Goal: Task Accomplishment & Management: Complete application form

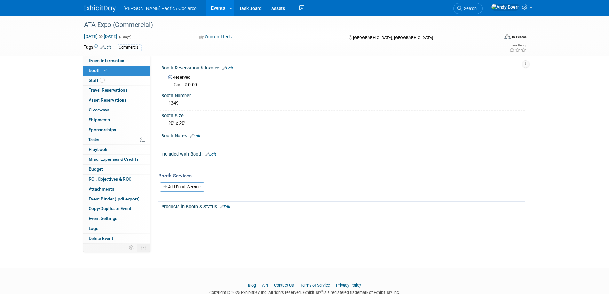
click at [112, 9] on img at bounding box center [100, 8] width 32 height 6
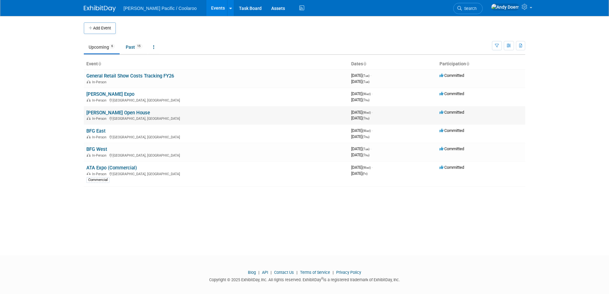
click at [110, 110] on link "[PERSON_NAME] Open House" at bounding box center [118, 113] width 64 height 6
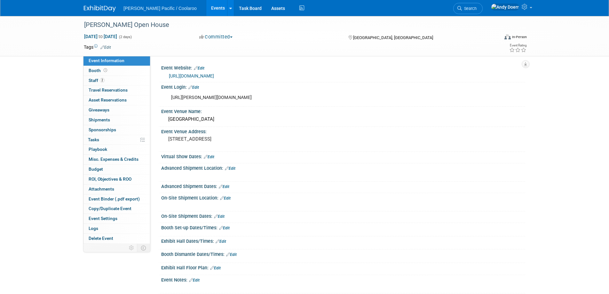
click at [251, 97] on div "https://arett.sharepoint.com/sites/Vendor-Portal/c114" at bounding box center [311, 97] width 288 height 13
copy div "https://arett.sharepoint.com/sites/Vendor-Portal/c114"
click at [248, 98] on div "[URL][PERSON_NAME][DOMAIN_NAME]" at bounding box center [311, 97] width 288 height 13
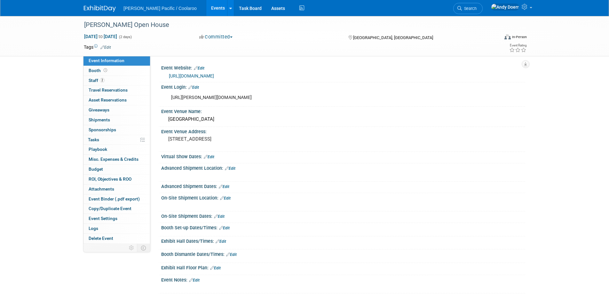
click at [248, 98] on div "https://arett.sharepoint.com/sites/Vendor-Portal/c114" at bounding box center [311, 97] width 288 height 13
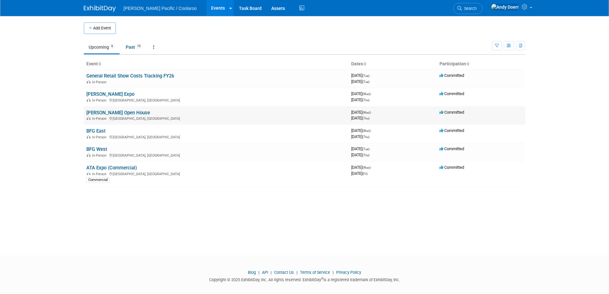
click at [101, 112] on link "[PERSON_NAME] Open House" at bounding box center [118, 113] width 64 height 6
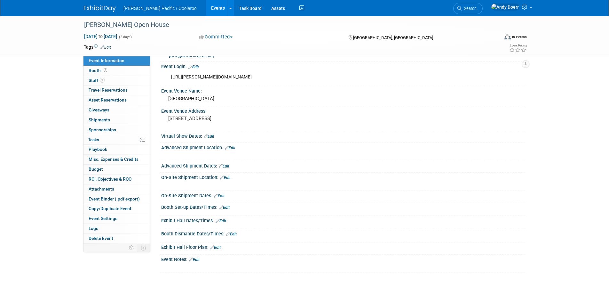
scroll to position [21, 0]
click at [228, 206] on link "Edit" at bounding box center [224, 207] width 11 height 4
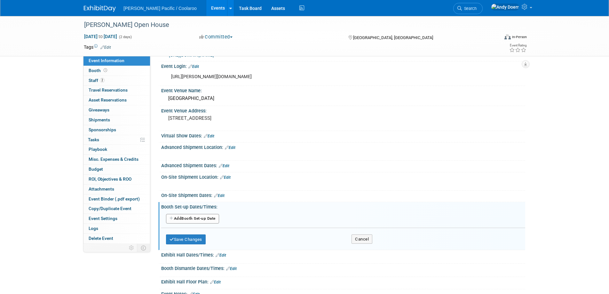
scroll to position [49, 0]
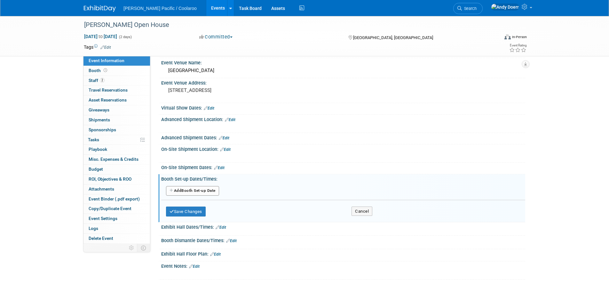
click at [206, 191] on button "Add Another Booth Set-up Date" at bounding box center [192, 191] width 53 height 10
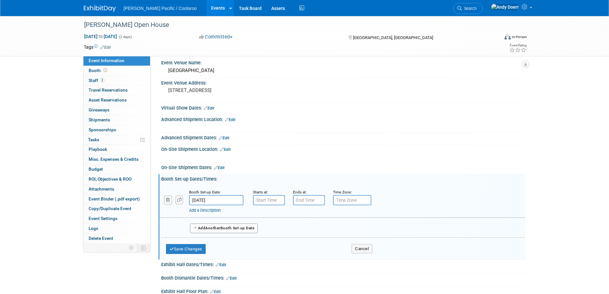
click at [215, 199] on input "Sep 10, 2025" at bounding box center [216, 200] width 54 height 10
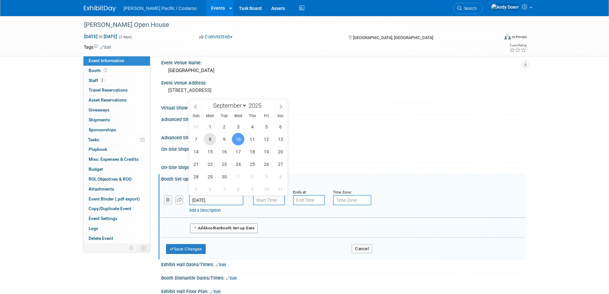
click at [208, 139] on span "8" at bounding box center [210, 139] width 12 height 12
type input "Sep 8, 2025"
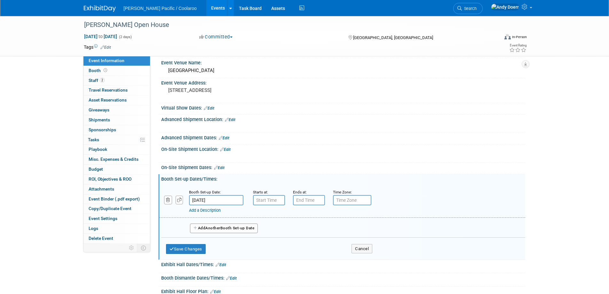
click at [281, 193] on div "Starts at:" at bounding box center [268, 192] width 30 height 6
type input "7:00 AM"
click at [274, 198] on input "7:00 AM" at bounding box center [269, 200] width 32 height 10
click at [315, 201] on input "7:00 PM" at bounding box center [309, 200] width 32 height 10
drag, startPoint x: 308, startPoint y: 240, endPoint x: 355, endPoint y: 237, distance: 47.5
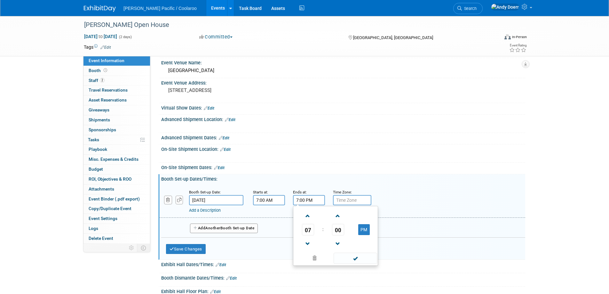
click at [311, 240] on span at bounding box center [307, 243] width 11 height 11
click at [367, 229] on button "PM" at bounding box center [364, 229] width 12 height 11
click at [367, 229] on button "AM" at bounding box center [364, 229] width 12 height 11
type input "6:00 PM"
click at [367, 259] on span at bounding box center [355, 258] width 43 height 11
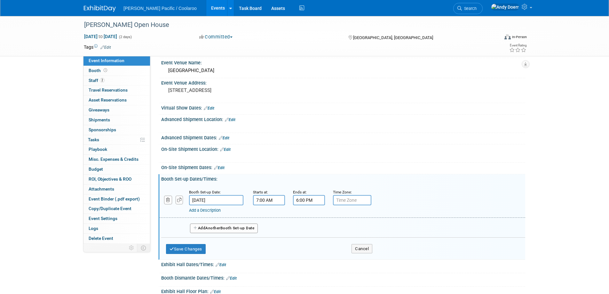
click at [244, 228] on button "Add Another Booth Set-up Date" at bounding box center [224, 228] width 68 height 10
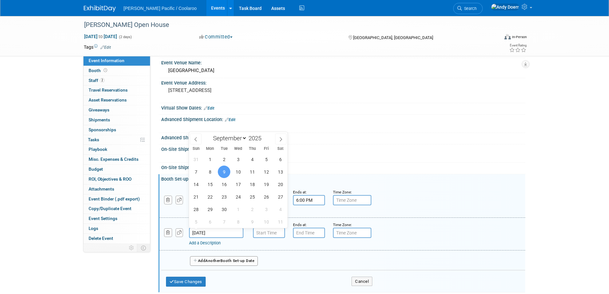
click at [213, 232] on input "Sep 9, 2025" at bounding box center [216, 233] width 54 height 10
click at [224, 173] on span "9" at bounding box center [224, 171] width 12 height 12
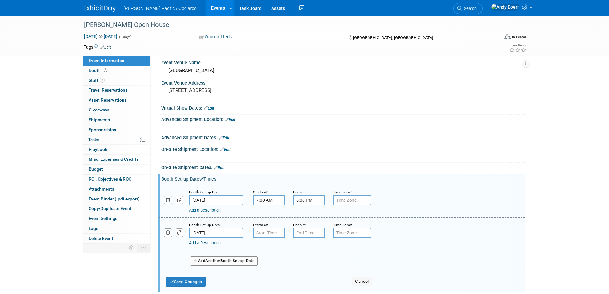
type input "7:00 AM"
click at [271, 235] on input "7:00 AM" at bounding box center [269, 233] width 32 height 10
click at [320, 233] on input "7:00 PM" at bounding box center [309, 233] width 32 height 10
drag, startPoint x: 309, startPoint y: 273, endPoint x: 336, endPoint y: 274, distance: 26.9
click at [309, 273] on span at bounding box center [307, 276] width 11 height 11
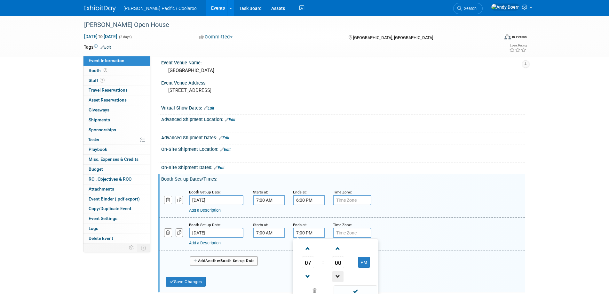
type input "6:00 PM"
click at [366, 290] on span at bounding box center [355, 290] width 43 height 11
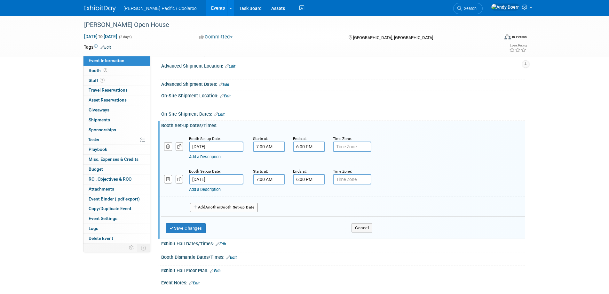
scroll to position [118, 0]
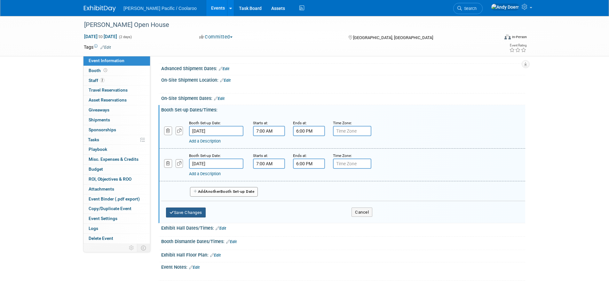
click at [189, 212] on button "Save Changes" at bounding box center [186, 212] width 40 height 10
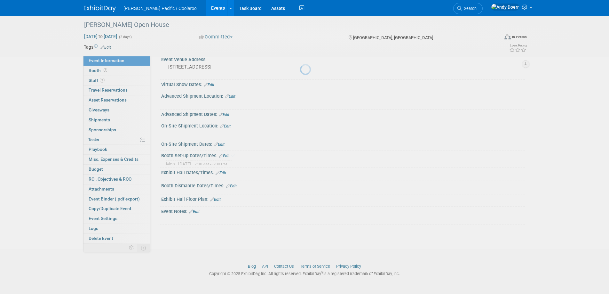
scroll to position [67, 0]
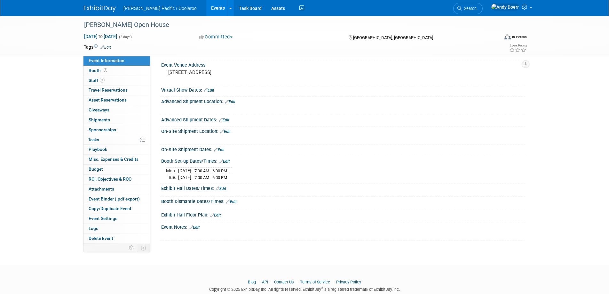
click at [223, 189] on link "Edit" at bounding box center [221, 188] width 11 height 4
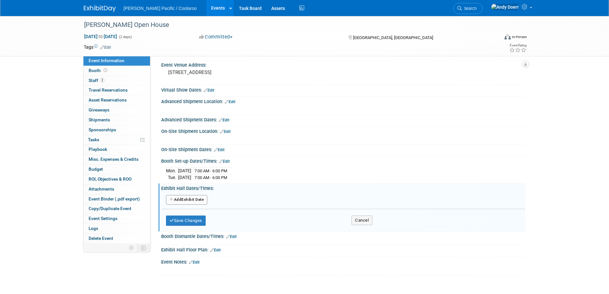
click at [194, 201] on button "Add Another Exhibit Date" at bounding box center [186, 200] width 41 height 10
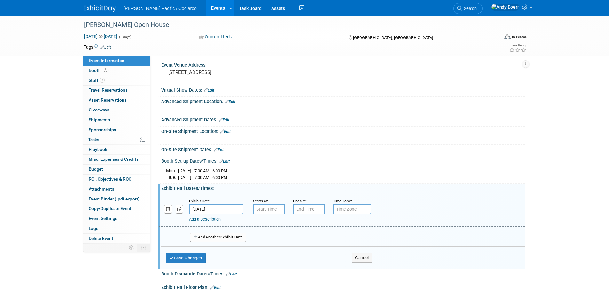
type input "7:00 AM"
click at [282, 209] on input "7:00 AM" at bounding box center [269, 209] width 32 height 10
click at [316, 210] on input "7:00 PM" at bounding box center [309, 209] width 32 height 10
click at [307, 251] on span at bounding box center [307, 252] width 11 height 11
type input "6:00 PM"
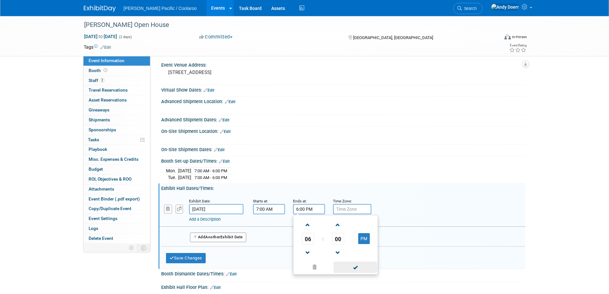
click at [361, 268] on span at bounding box center [355, 266] width 43 height 11
click at [210, 236] on span "Another" at bounding box center [212, 237] width 15 height 4
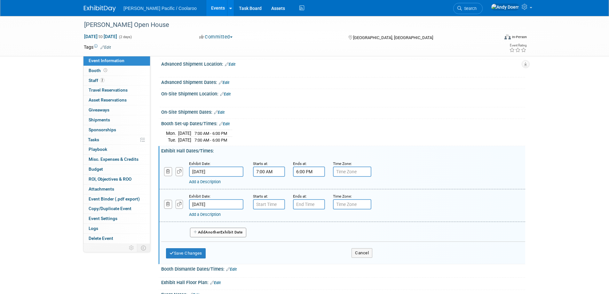
scroll to position [109, 0]
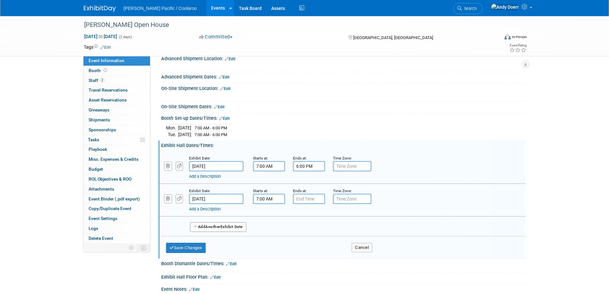
click at [282, 200] on input "7:00 AM" at bounding box center [269, 199] width 32 height 10
click at [268, 213] on span at bounding box center [267, 214] width 11 height 11
type input "8:00 AM"
click at [309, 197] on input "7:00 PM" at bounding box center [309, 199] width 32 height 10
click at [307, 242] on span at bounding box center [307, 242] width 11 height 11
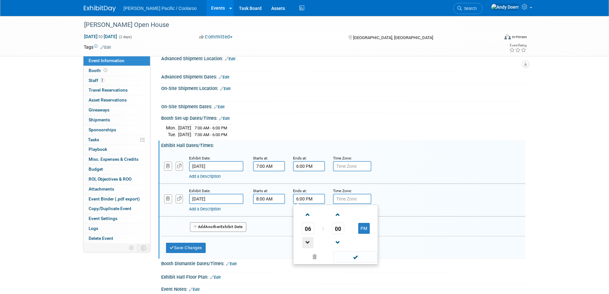
click at [307, 242] on span at bounding box center [307, 242] width 11 height 11
type input "4:00 PM"
click at [357, 258] on span at bounding box center [355, 256] width 43 height 11
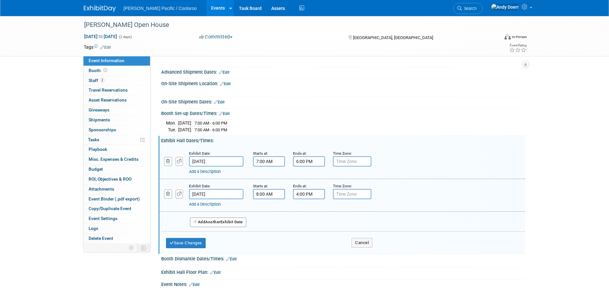
click at [264, 254] on div "Booth Dismantle Dates/Times: Edit" at bounding box center [343, 258] width 364 height 8
click at [194, 243] on button "Save Changes" at bounding box center [186, 243] width 40 height 10
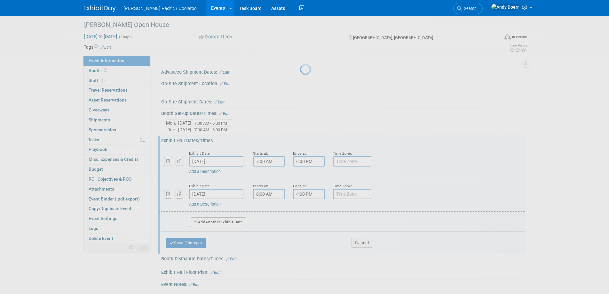
scroll to position [80, 0]
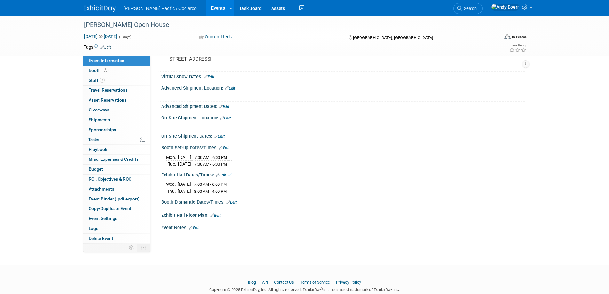
click at [236, 200] on link "Edit" at bounding box center [231, 202] width 11 height 4
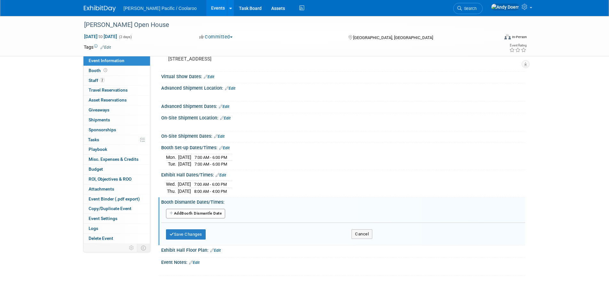
scroll to position [79, 0]
click at [200, 213] on button "Add Another Booth Dismantle Date" at bounding box center [195, 215] width 59 height 10
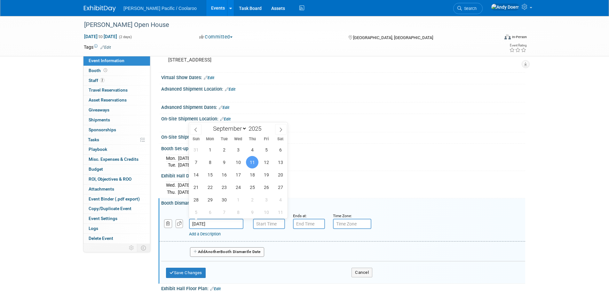
click at [227, 224] on input "Sep 11, 2025" at bounding box center [216, 224] width 54 height 10
drag, startPoint x: 253, startPoint y: 161, endPoint x: 276, endPoint y: 199, distance: 44.5
click at [253, 161] on span "11" at bounding box center [252, 162] width 12 height 12
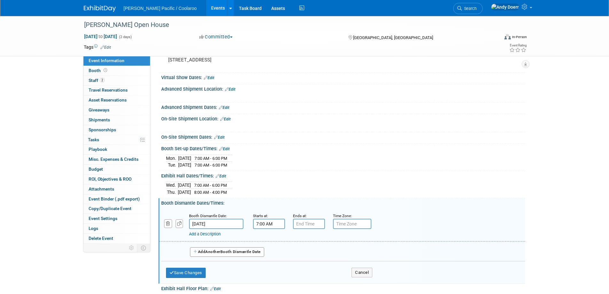
click at [270, 225] on input "7:00 AM" at bounding box center [269, 224] width 32 height 10
click at [269, 267] on span at bounding box center [267, 267] width 11 height 11
click at [325, 252] on button "AM" at bounding box center [324, 253] width 12 height 11
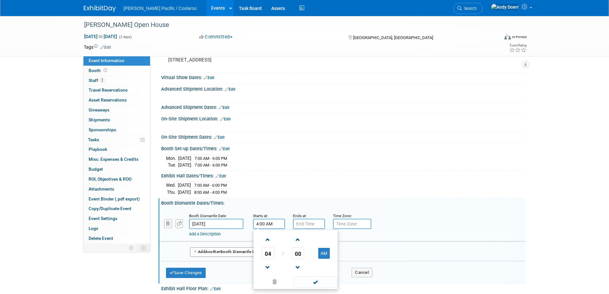
type input "4:00 PM"
click at [324, 277] on span at bounding box center [315, 281] width 43 height 11
click at [308, 224] on input "7:00 PM" at bounding box center [309, 224] width 32 height 10
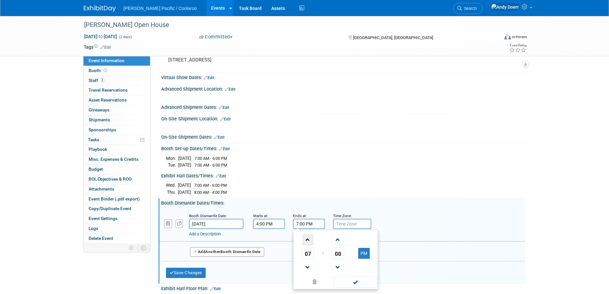
click at [308, 243] on span at bounding box center [307, 239] width 11 height 11
click at [308, 242] on span at bounding box center [307, 239] width 11 height 11
type input "11:00 PM"
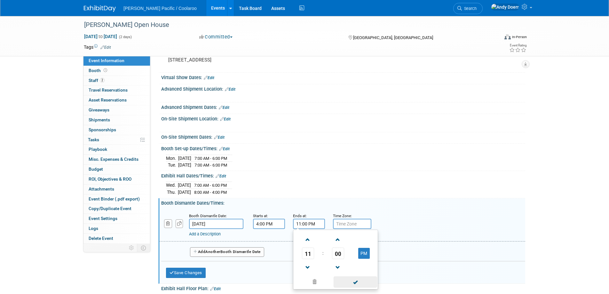
click at [352, 281] on span at bounding box center [355, 281] width 43 height 11
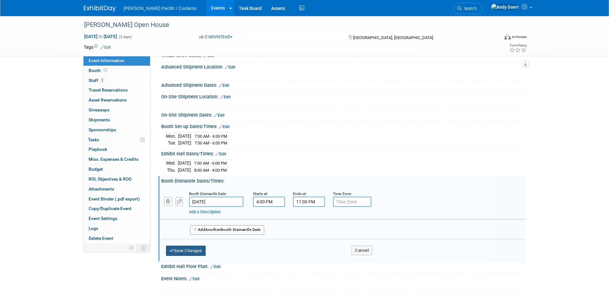
click at [192, 248] on button "Save Changes" at bounding box center [186, 250] width 40 height 10
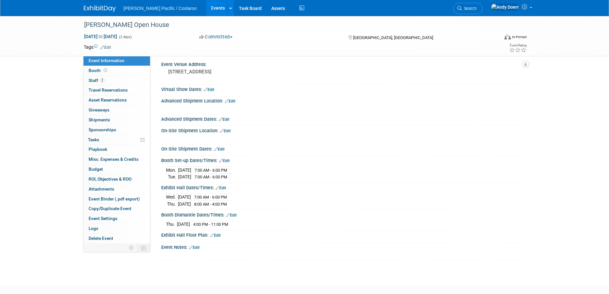
scroll to position [67, 0]
click at [234, 102] on link "Edit" at bounding box center [230, 102] width 11 height 4
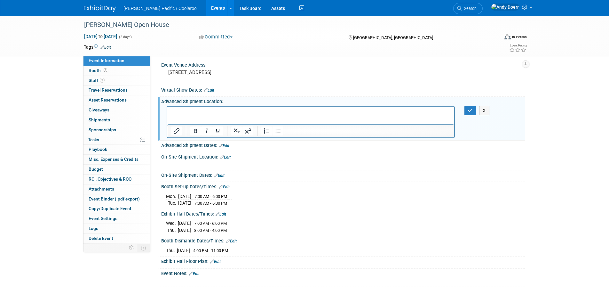
scroll to position [0, 0]
paste body "Rich Text Area. Press ALT-0 for help."
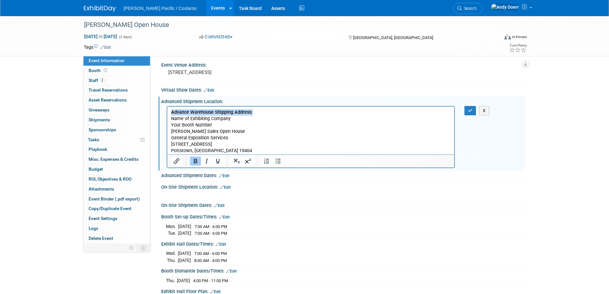
drag, startPoint x: 196, startPoint y: 112, endPoint x: 151, endPoint y: 111, distance: 45.1
click at [167, 111] on html "Advance Warehouse Shipping Address: Name of Exhibiting Company Your Booth Numbe…" at bounding box center [310, 130] width 287 height 48
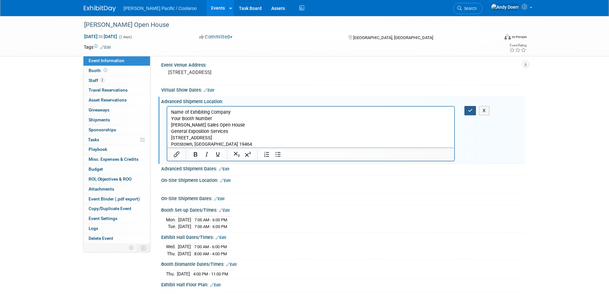
drag, startPoint x: 472, startPoint y: 110, endPoint x: 469, endPoint y: 119, distance: 8.8
click at [472, 110] on icon "button" at bounding box center [470, 110] width 5 height 4
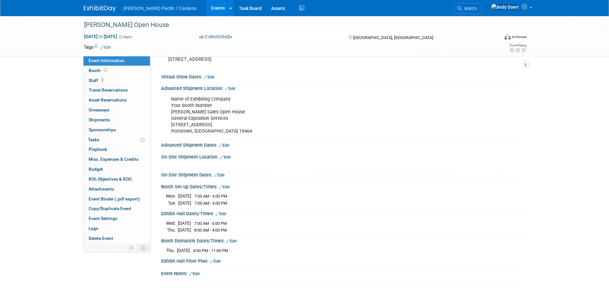
scroll to position [82, 0]
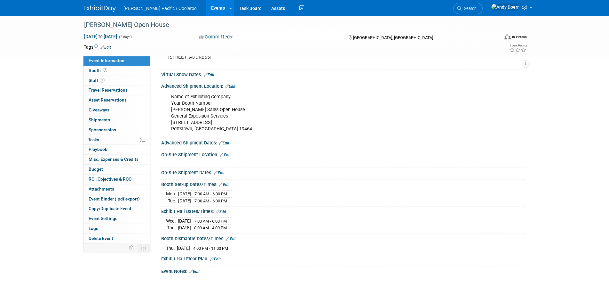
click at [228, 142] on link "Edit" at bounding box center [224, 143] width 11 height 4
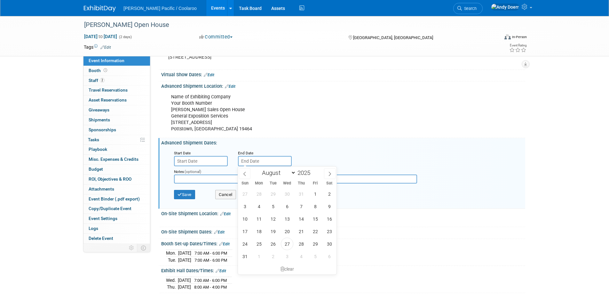
click at [259, 160] on input "text" at bounding box center [265, 161] width 54 height 10
click at [317, 245] on span "29" at bounding box center [315, 243] width 12 height 12
type input "Aug 29, 2025"
click at [230, 178] on input "text" at bounding box center [295, 178] width 243 height 9
paste input "Advance Warehouse Discount Deadline: Last Date to Arrive at Warehouse Address: …"
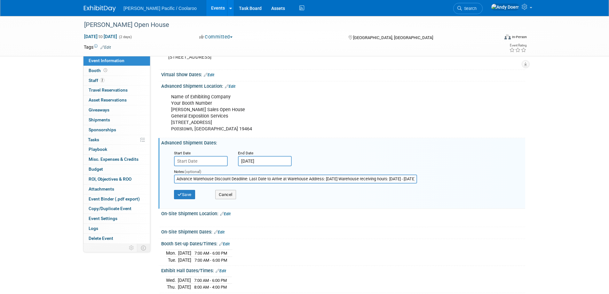
scroll to position [0, 112]
type input "Advance Warehouse Discount Deadline: Last Date to Arrive at Warehouse Address: …"
click at [192, 196] on button "Save" at bounding box center [184, 195] width 21 height 10
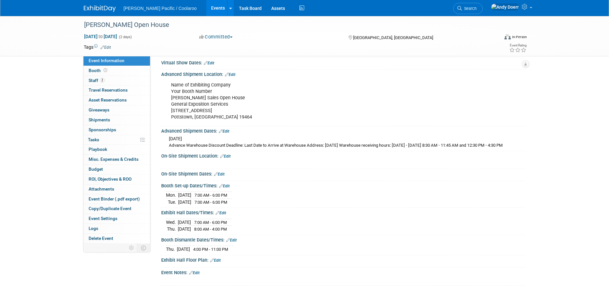
scroll to position [106, 0]
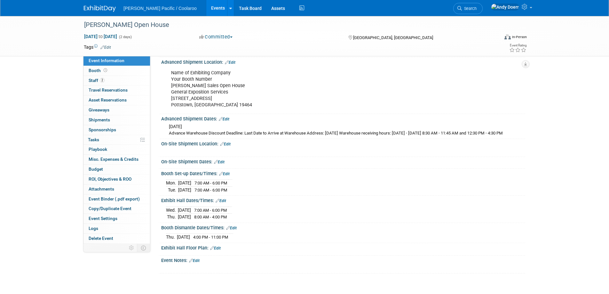
click at [228, 146] on link "Edit" at bounding box center [225, 144] width 11 height 4
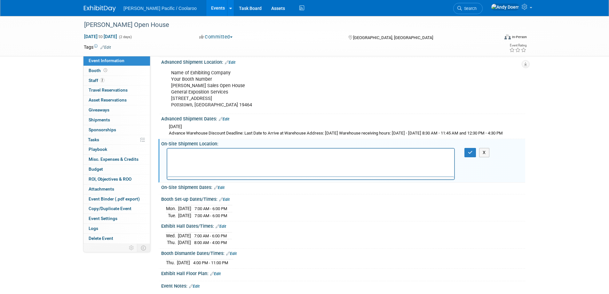
scroll to position [0, 0]
paste body "Rich Text Area. Press ALT-0 for help."
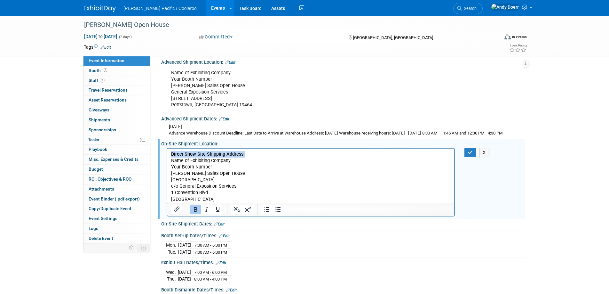
drag, startPoint x: 249, startPoint y: 154, endPoint x: 149, endPoint y: 152, distance: 100.2
click at [167, 152] on html "Direct Show Site Shipping Address: Name of Exhibiting Company Your Booth Number…" at bounding box center [310, 175] width 287 height 54
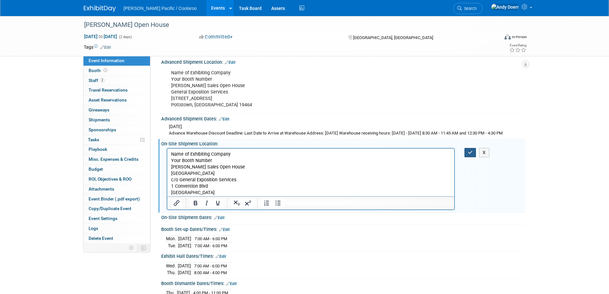
click at [472, 155] on icon "button" at bounding box center [470, 152] width 5 height 4
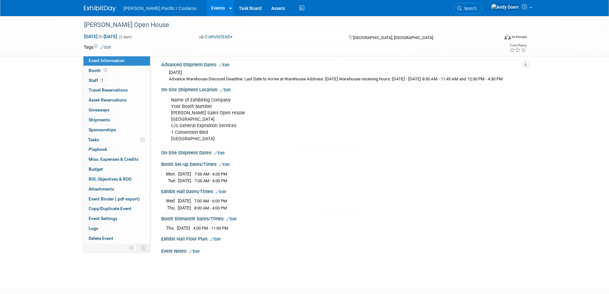
scroll to position [159, 0]
click at [223, 156] on link "Edit" at bounding box center [219, 154] width 11 height 4
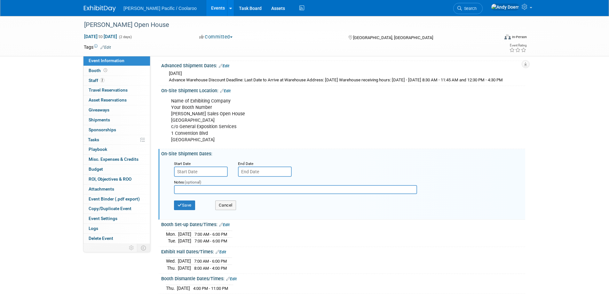
click at [213, 177] on input "text" at bounding box center [201, 171] width 54 height 10
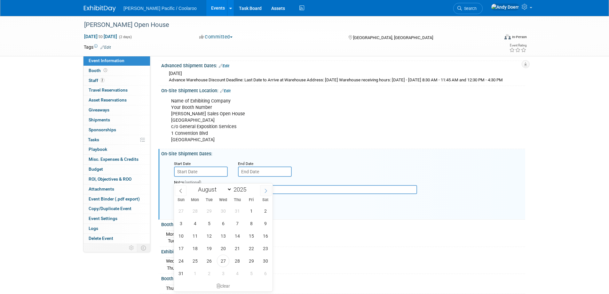
click at [268, 189] on icon at bounding box center [266, 191] width 4 height 4
select select "8"
click at [197, 224] on span "8" at bounding box center [195, 223] width 12 height 12
type input "Sep 8, 2025"
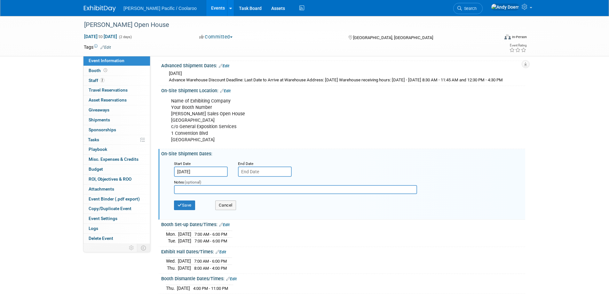
click at [267, 177] on input "text" at bounding box center [265, 171] width 54 height 10
click at [327, 189] on span at bounding box center [330, 190] width 12 height 11
select select "8"
click at [274, 224] on span "9" at bounding box center [273, 223] width 12 height 12
type input "Sep 9, 2025"
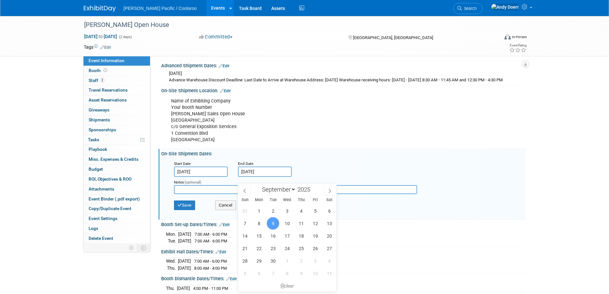
click at [238, 196] on div "Sun Mon Tue Wed Thu Fri Sat" at bounding box center [287, 200] width 99 height 9
click at [228, 194] on input "text" at bounding box center [295, 189] width 243 height 9
paste input "Direct Show Site Delivery Hours: September 8 & 9, 2025 from 7AM - 6PM"
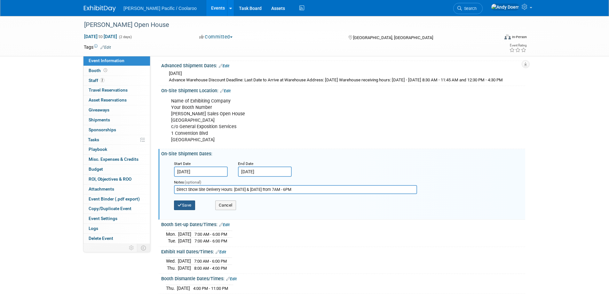
type input "Direct Show Site Delivery Hours: September 8 & 9, 2025 from 7AM - 6PM"
click at [189, 210] on button "Save" at bounding box center [184, 205] width 21 height 10
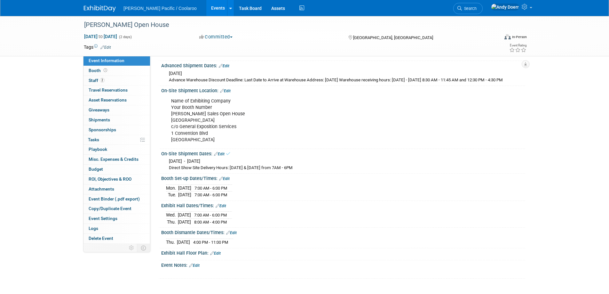
scroll to position [159, 0]
click at [129, 71] on link "Booth" at bounding box center [117, 71] width 67 height 10
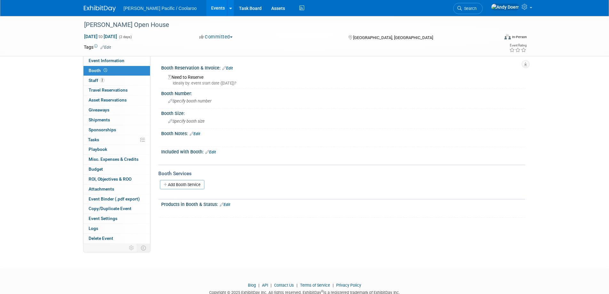
click at [214, 151] on link "Edit" at bounding box center [210, 152] width 11 height 4
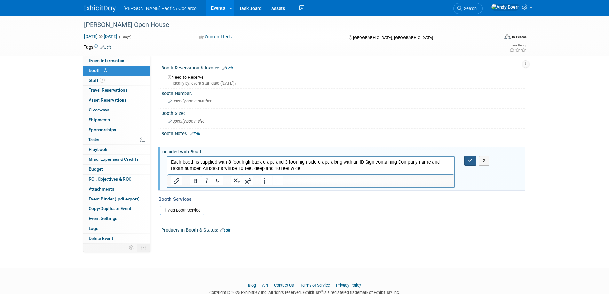
drag, startPoint x: 469, startPoint y: 160, endPoint x: 461, endPoint y: 179, distance: 19.9
click at [469, 160] on icon "button" at bounding box center [470, 160] width 5 height 4
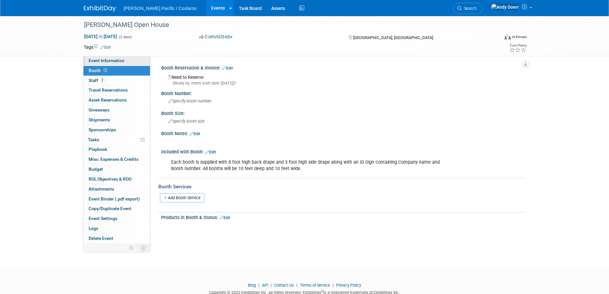
click at [125, 60] on link "Event Information" at bounding box center [117, 61] width 67 height 10
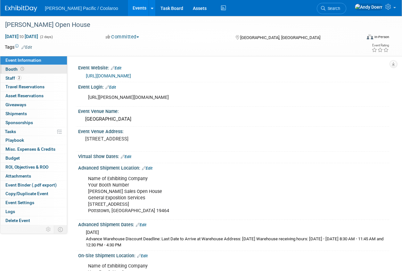
click at [39, 69] on link "Booth" at bounding box center [33, 69] width 67 height 9
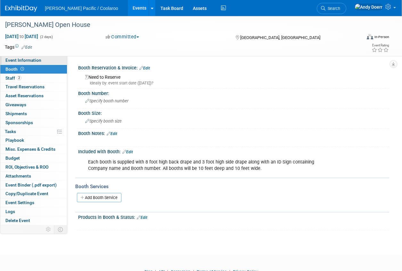
click at [42, 59] on link "Event Information" at bounding box center [33, 60] width 67 height 9
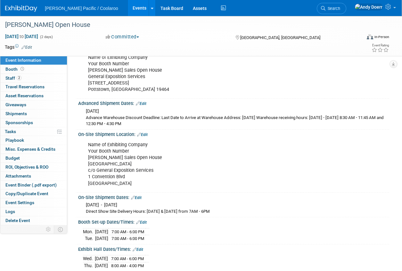
scroll to position [122, 0]
click at [132, 162] on div "Name of Exhibiting Company Your Booth Number Arett Sales Open House Atlantic Ci…" at bounding box center [206, 164] width 244 height 52
click at [146, 135] on link "Edit" at bounding box center [142, 134] width 11 height 4
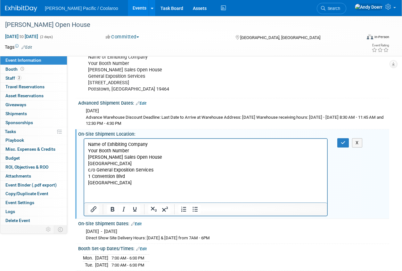
scroll to position [0, 0]
click at [128, 144] on p "Name of Exhibiting Company Your Booth Number Arett Sales Open House Atlantic Ci…" at bounding box center [205, 163] width 235 height 45
drag, startPoint x: 152, startPoint y: 145, endPoint x: 145, endPoint y: 148, distance: 7.2
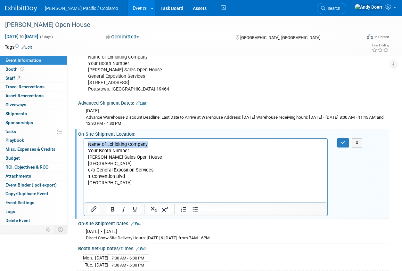
click at [152, 145] on p "Name of Exhibiting Company Your Booth Number Arett Sales Open House Atlantic Ci…" at bounding box center [205, 163] width 235 height 45
drag, startPoint x: 73, startPoint y: 145, endPoint x: 63, endPoint y: 144, distance: 10.0
click at [84, 144] on html "Name of Exhibiting Company Your Booth Number Arett Sales Open House Atlantic Ci…" at bounding box center [205, 163] width 243 height 48
click at [134, 151] on p "GALE Pacific Your Booth Number Arett Sales Open House Atlantic City Convention …" at bounding box center [205, 163] width 235 height 45
click at [167, 166] on p "GALE Pacific Your Booth Number OR Vendor Number Arett Sales Open House Atlantic…" at bounding box center [205, 163] width 235 height 45
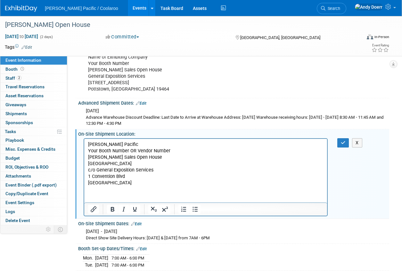
click at [136, 144] on p "GALE Pacific Your Booth Number OR Vendor Number Arett Sales Open House Atlantic…" at bounding box center [205, 163] width 235 height 45
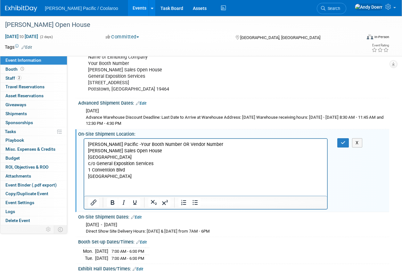
click at [146, 152] on p "GALE Pacific - Your Booth Number OR Vendor Number Arett Sales Open House Atlant…" at bounding box center [205, 160] width 235 height 38
click at [343, 145] on button "button" at bounding box center [343, 142] width 12 height 9
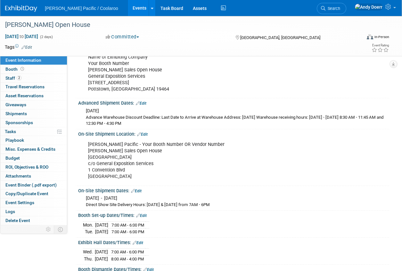
click at [147, 132] on link "Edit" at bounding box center [142, 134] width 11 height 4
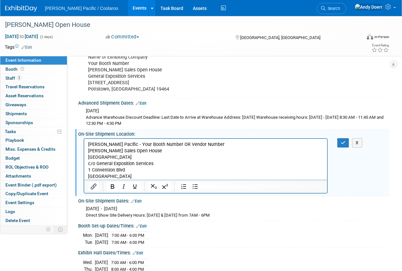
click at [189, 145] on p "GALE Pacific - Your Booth Number OR Vendor Number Arett Sales Open House Atlant…" at bounding box center [205, 160] width 235 height 38
click at [344, 143] on icon "button" at bounding box center [343, 142] width 5 height 4
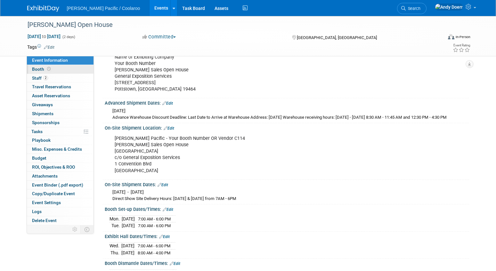
scroll to position [98, 0]
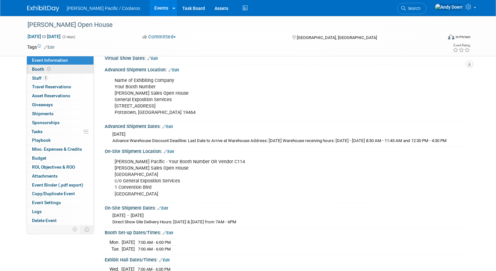
click at [70, 70] on link "Booth" at bounding box center [60, 69] width 67 height 9
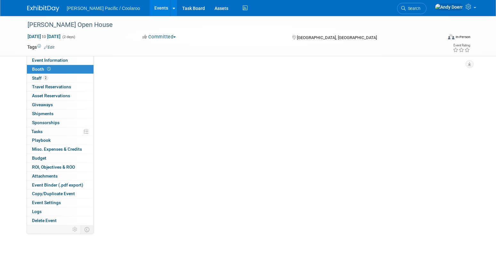
scroll to position [0, 0]
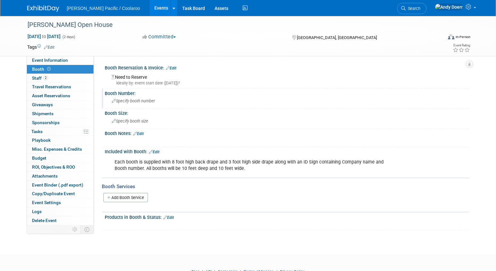
click at [140, 104] on div "Specify booth number" at bounding box center [286, 101] width 355 height 10
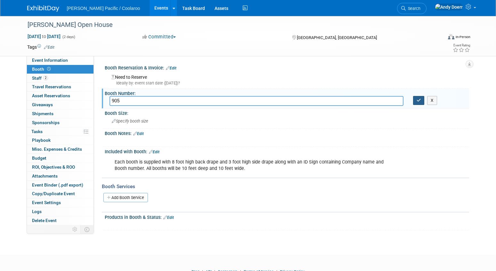
type input "905"
click at [417, 100] on icon "button" at bounding box center [418, 100] width 4 height 4
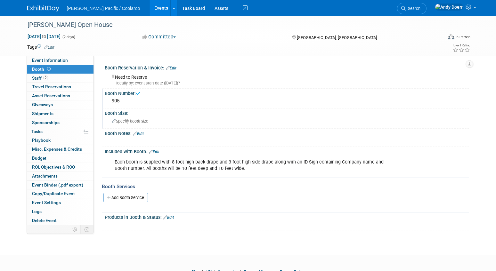
click at [153, 121] on div "Specify booth size" at bounding box center [286, 121] width 355 height 10
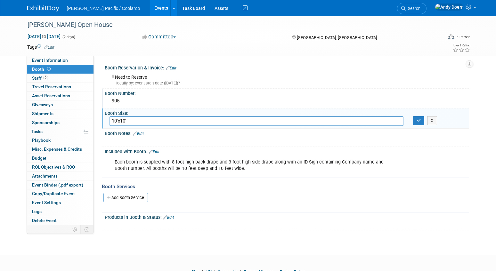
type input "10'x10'"
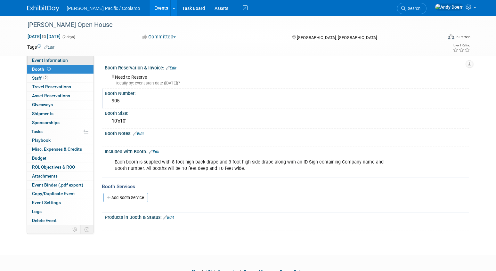
click at [52, 61] on span "Event Information" at bounding box center [50, 60] width 36 height 5
